Goal: Task Accomplishment & Management: Complete application form

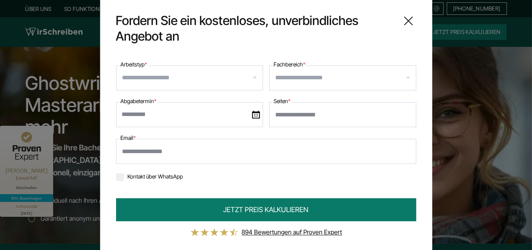
click at [180, 76] on input "Arbeitstyp *" at bounding box center [192, 78] width 140 height 13
click at [329, 84] on input "Fachbereich *" at bounding box center [346, 78] width 140 height 13
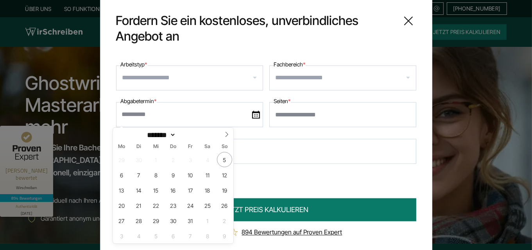
click at [166, 123] on input "text" at bounding box center [189, 114] width 147 height 25
click at [172, 185] on span "16" at bounding box center [172, 190] width 15 height 15
type input "**********"
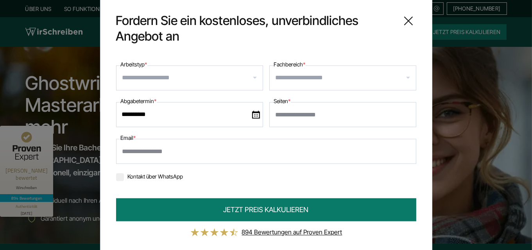
click at [319, 114] on input "Seiten *" at bounding box center [342, 114] width 147 height 25
type input "**"
click at [141, 139] on input "Email *" at bounding box center [266, 151] width 300 height 25
type input "**********"
click at [217, 226] on div "JETZT PREIS KALKULIEREN 894 Bewertungen auf Proven Expert" at bounding box center [266, 218] width 300 height 39
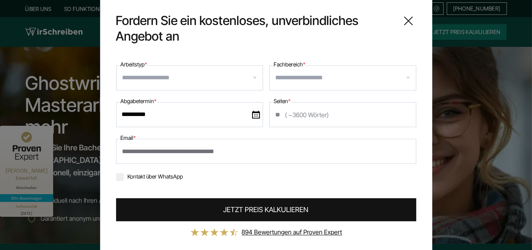
click at [219, 206] on button "JETZT PREIS KALKULIEREN" at bounding box center [266, 210] width 300 height 23
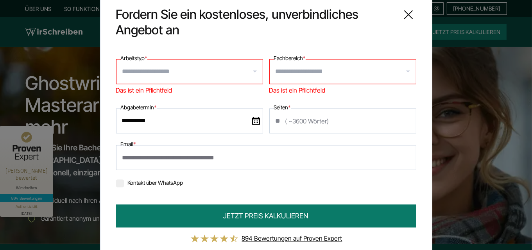
click at [161, 70] on input "Arbeitstyp *" at bounding box center [192, 72] width 140 height 13
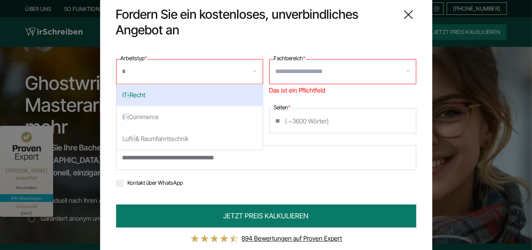
type input "*"
click at [285, 74] on input "Fachbereich *" at bounding box center [346, 72] width 140 height 13
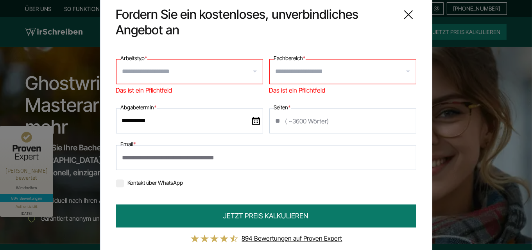
click at [213, 67] on input "Arbeitstyp *" at bounding box center [192, 72] width 140 height 13
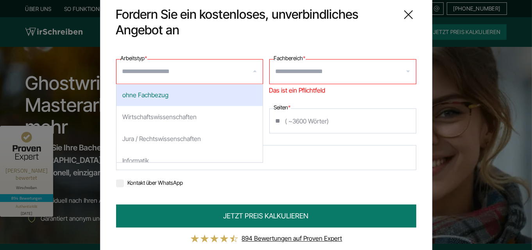
click at [146, 99] on div "ohne Fachbezug" at bounding box center [189, 95] width 146 height 22
select select "*"
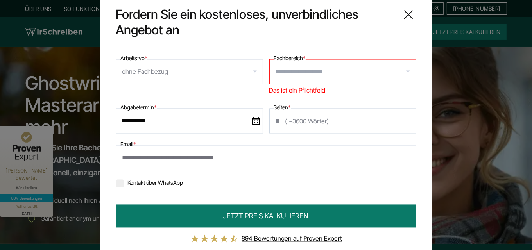
click at [322, 63] on div at bounding box center [342, 71] width 147 height 25
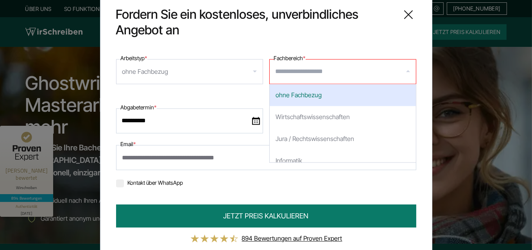
click at [299, 93] on div "ohne Fachbezug" at bounding box center [343, 95] width 146 height 22
select select "*"
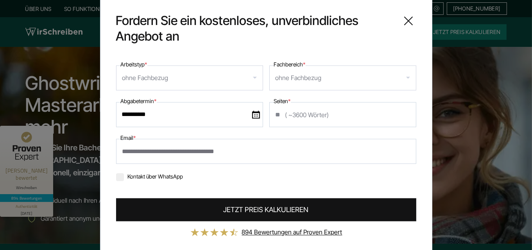
click at [228, 212] on span "JETZT PREIS KALKULIEREN" at bounding box center [266, 210] width 85 height 11
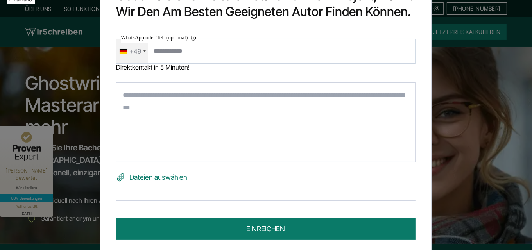
click at [212, 152] on textarea at bounding box center [265, 122] width 299 height 80
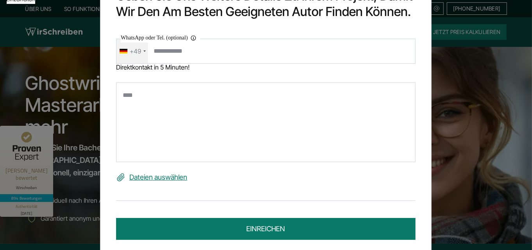
type textarea "****"
click at [241, 229] on button "einreichen" at bounding box center [265, 229] width 299 height 22
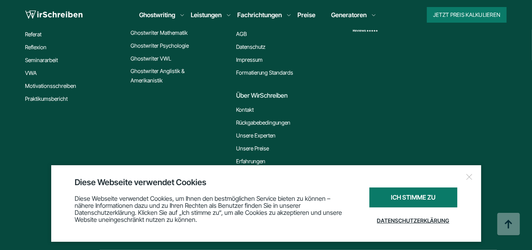
scroll to position [460, 0]
click at [467, 172] on div "Diese Webseite verwendet Cookies Diese Webseite verwendet Cookies, um Ihnen den…" at bounding box center [266, 203] width 430 height 77
click at [472, 177] on div at bounding box center [470, 177] width 8 height 8
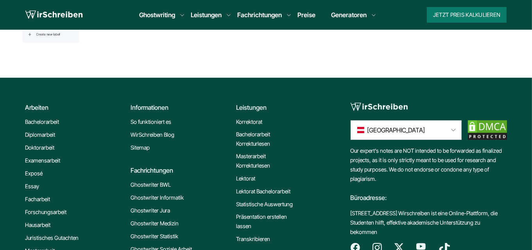
scroll to position [220, 0]
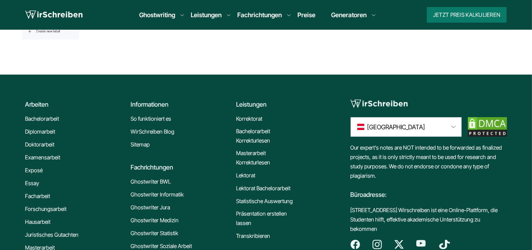
click at [392, 129] on span "[GEOGRAPHIC_DATA]" at bounding box center [396, 126] width 58 height 9
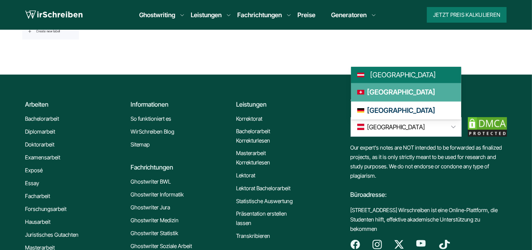
click at [383, 89] on link "[GEOGRAPHIC_DATA]" at bounding box center [406, 92] width 110 height 18
